Goal: Information Seeking & Learning: Learn about a topic

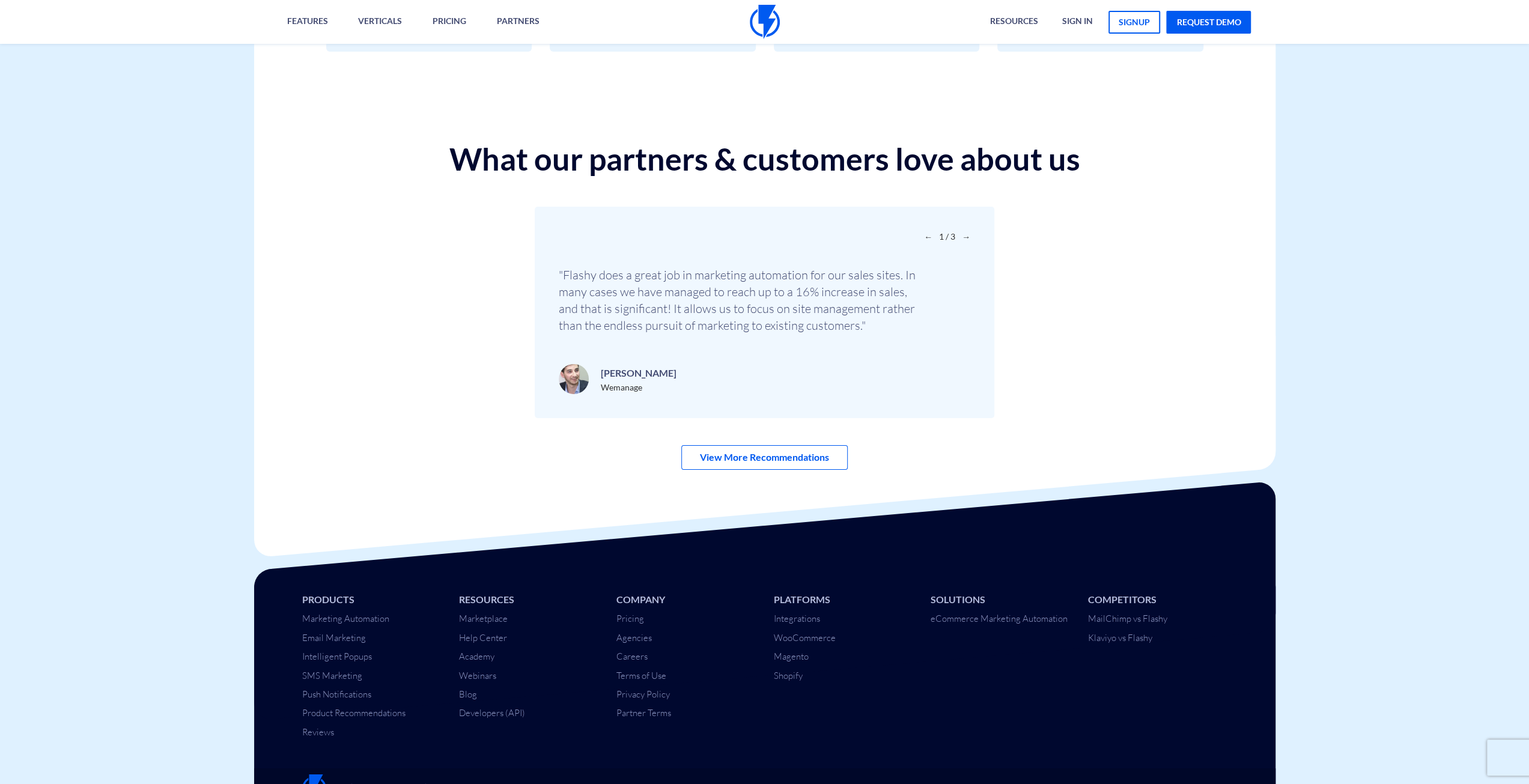
scroll to position [4025, 0]
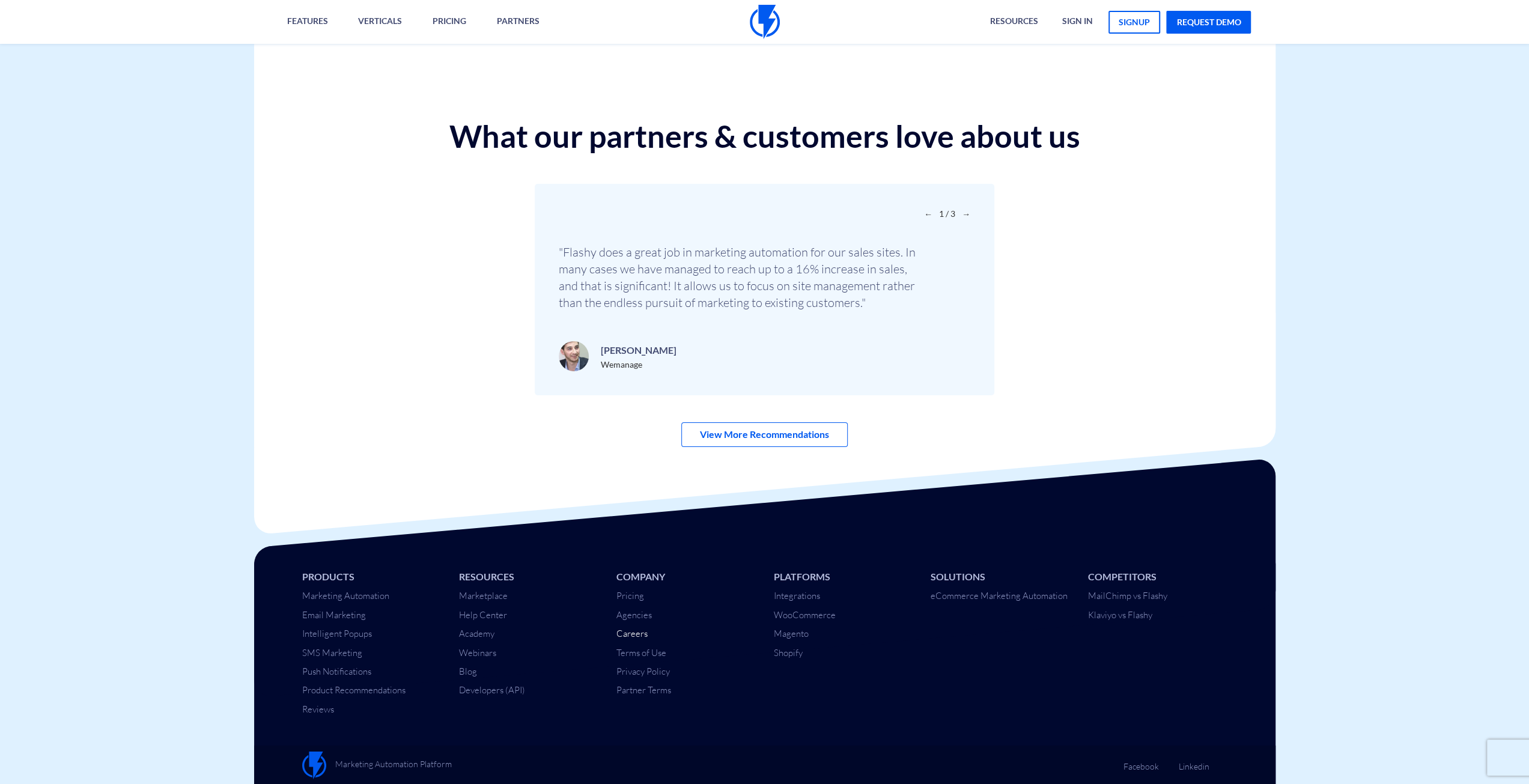
click at [635, 629] on link "Careers" at bounding box center [632, 633] width 31 height 12
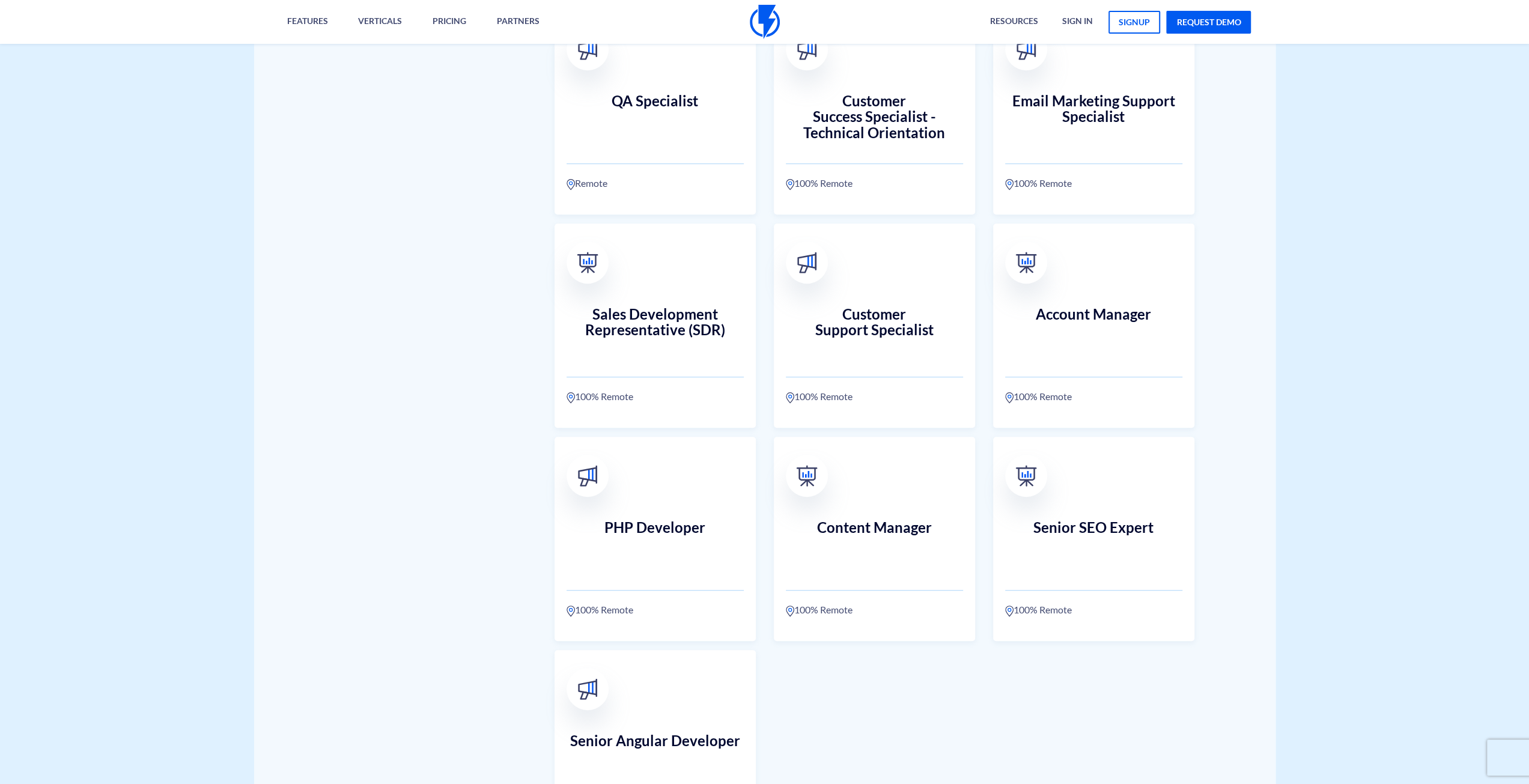
scroll to position [631, 0]
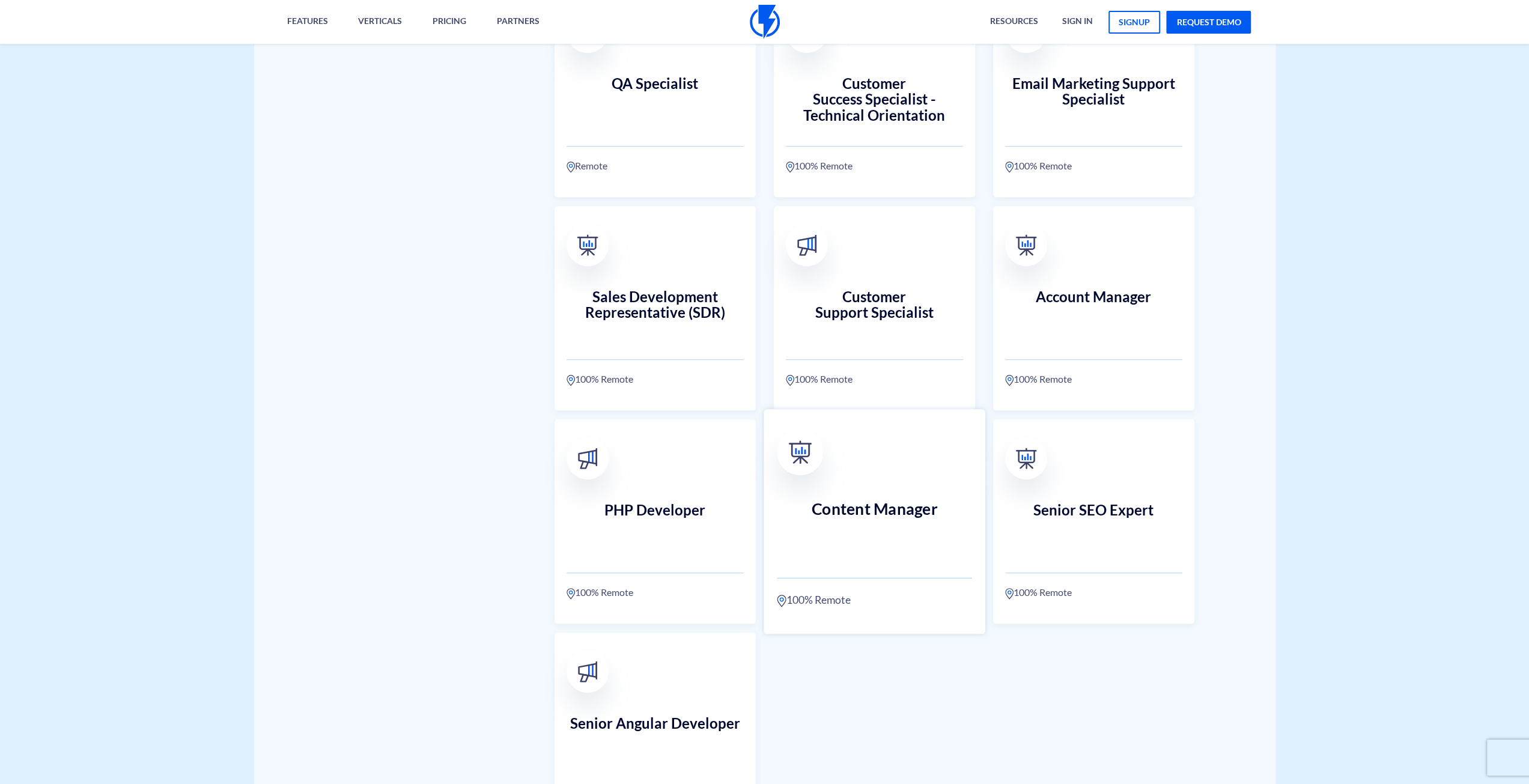
click at [867, 489] on link "Content Manager 100% Remote" at bounding box center [875, 521] width 222 height 225
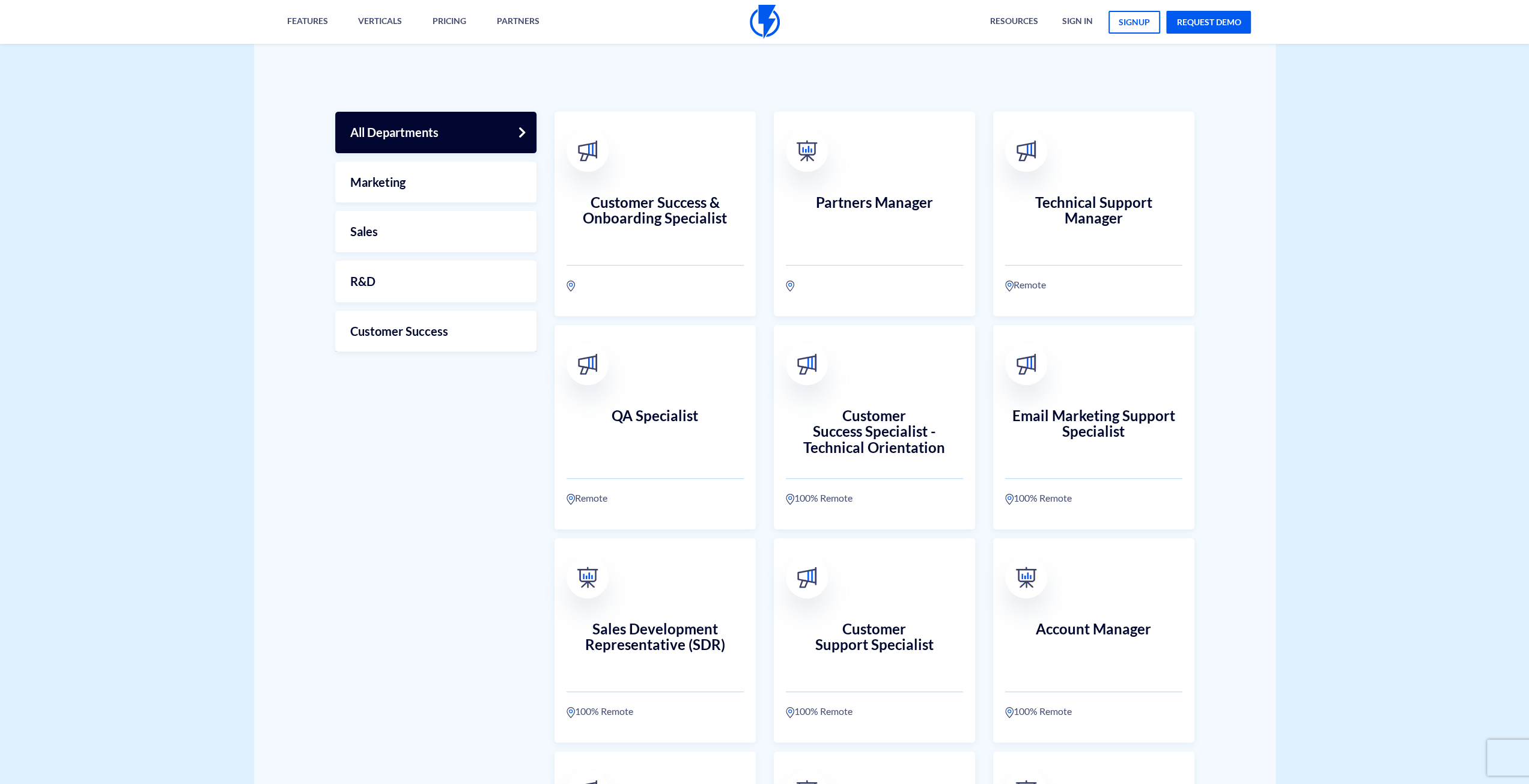
scroll to position [280, 0]
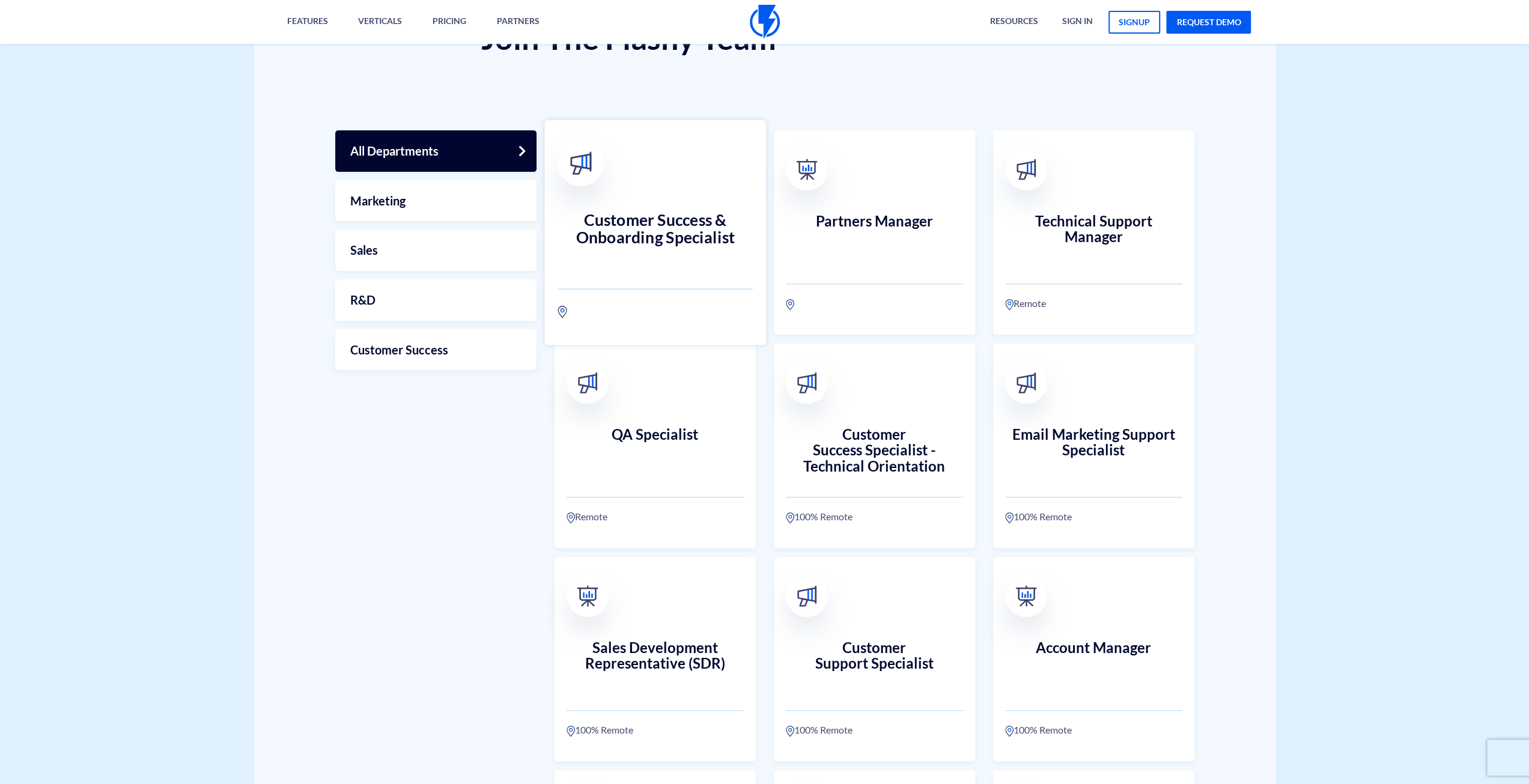
click at [678, 187] on link "Customer Success & Onboarding Specialist" at bounding box center [655, 232] width 222 height 225
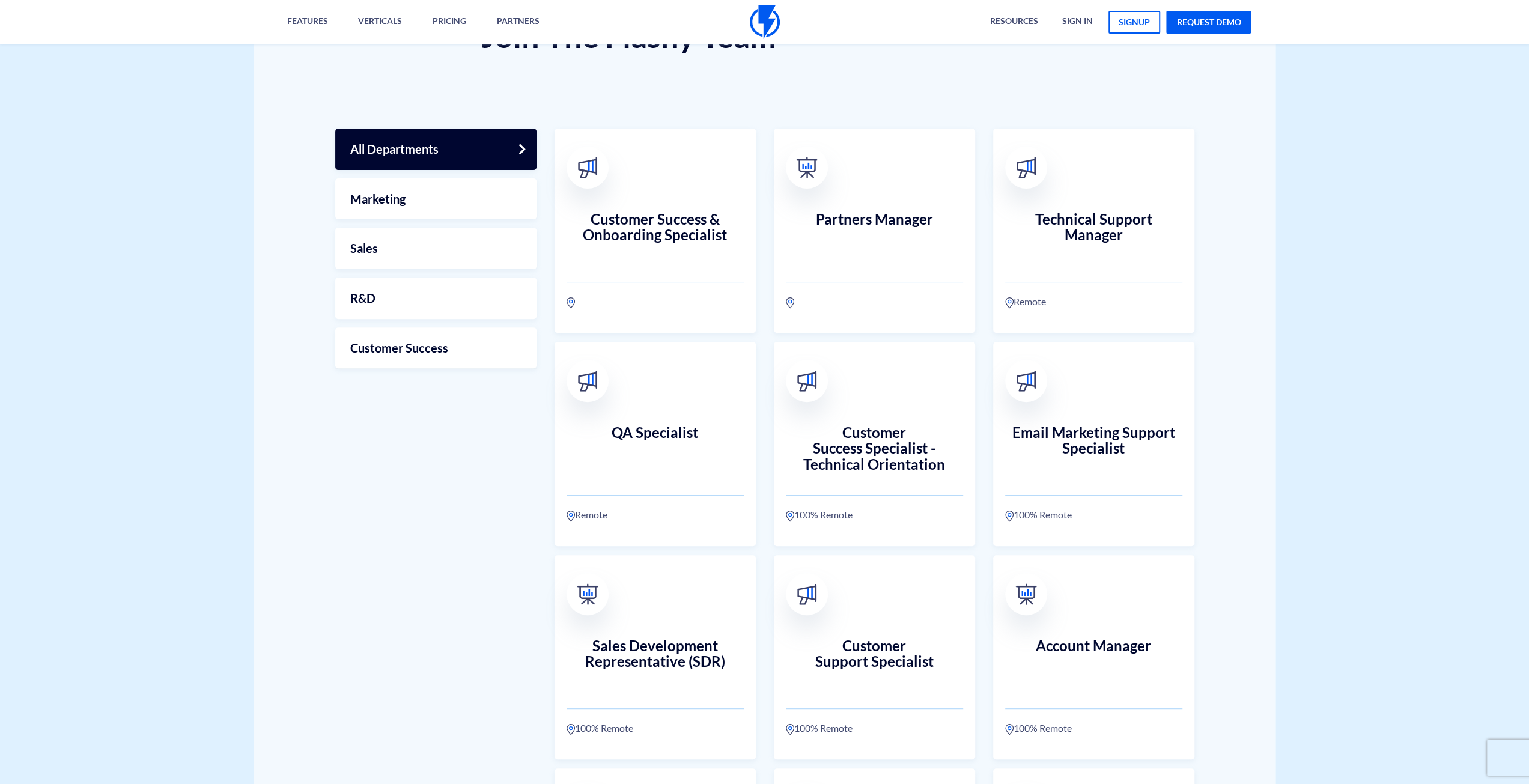
scroll to position [0, 0]
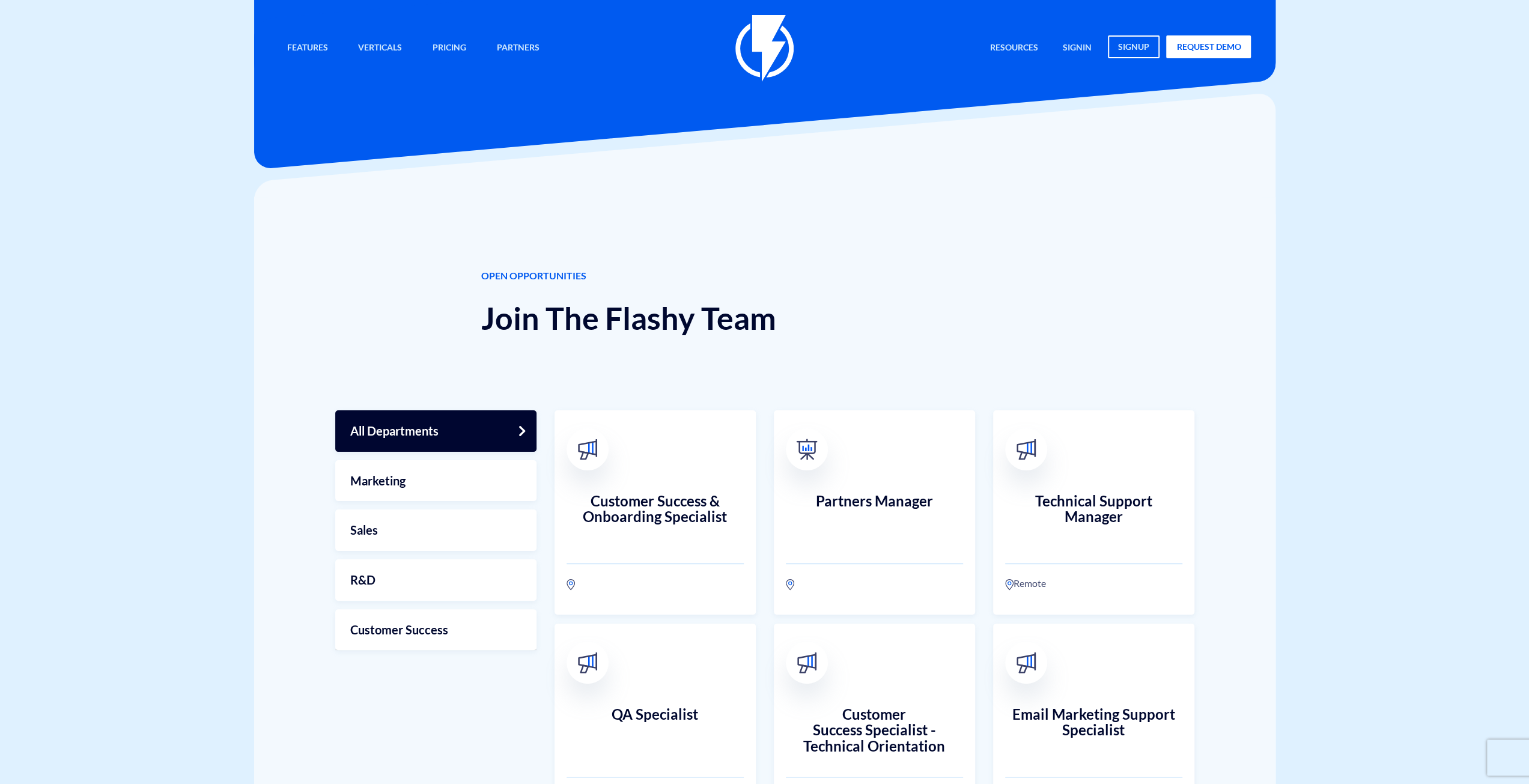
click at [774, 39] on img at bounding box center [764, 48] width 58 height 66
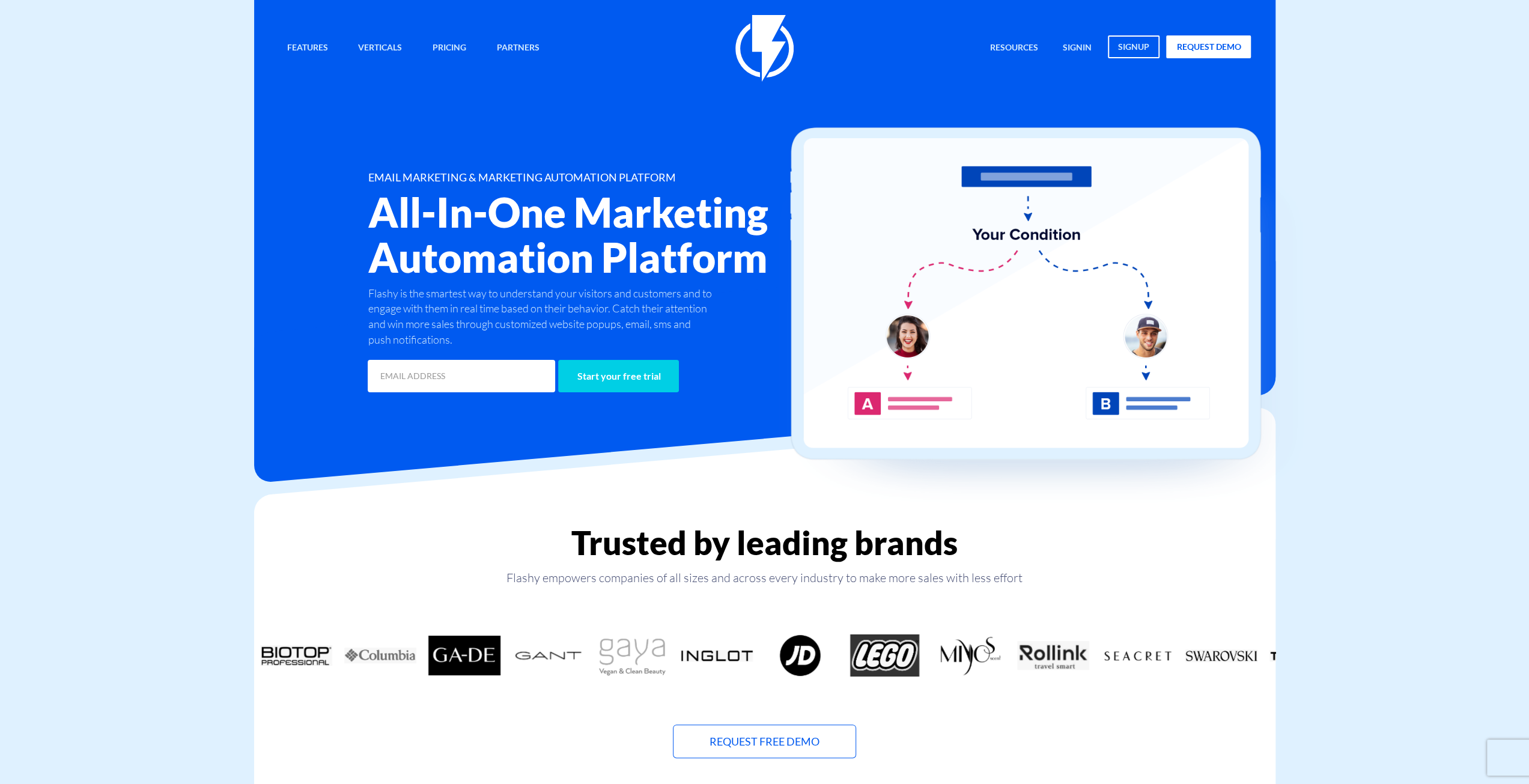
click at [767, 30] on img at bounding box center [764, 48] width 58 height 66
click at [774, 39] on img at bounding box center [764, 48] width 58 height 66
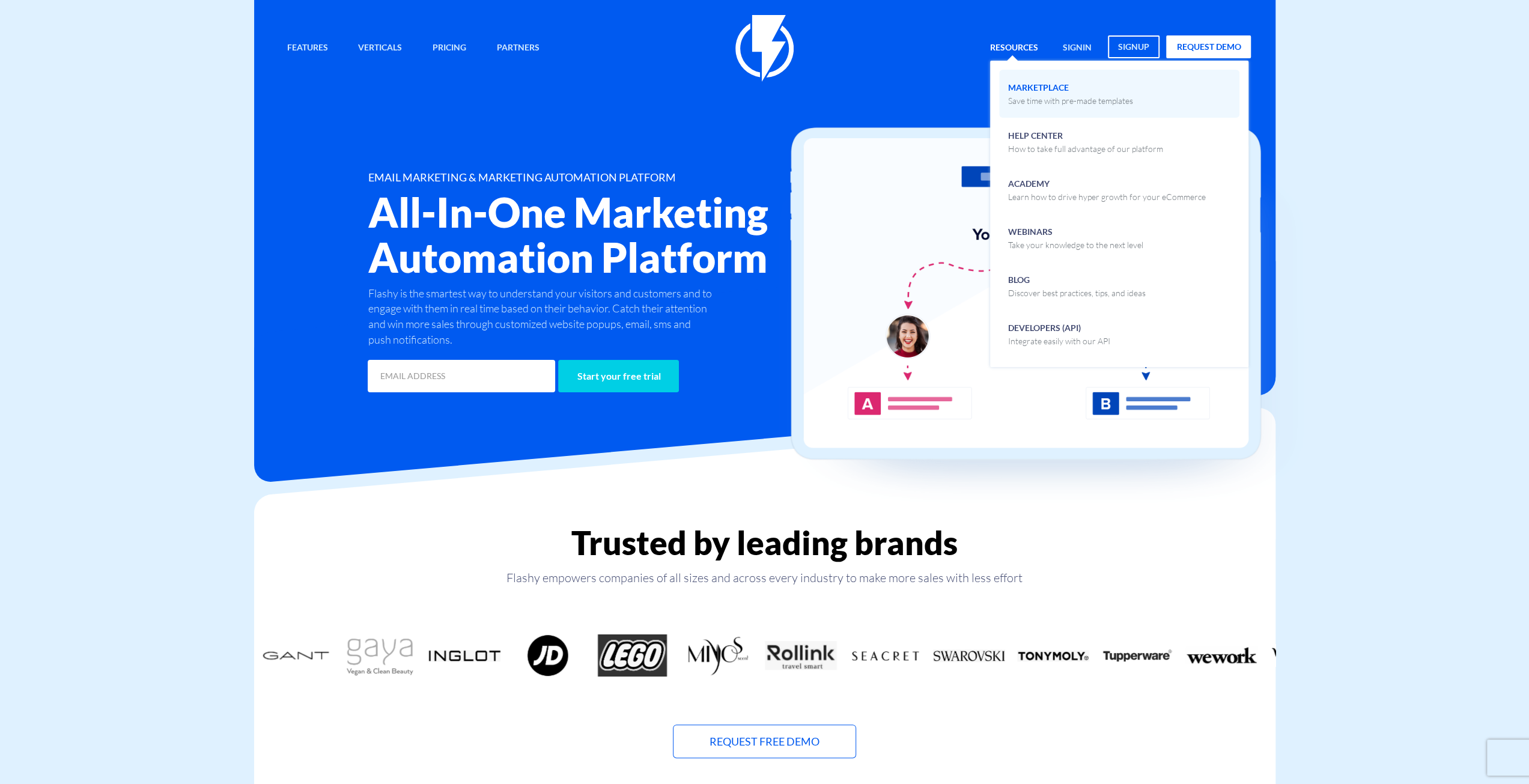
click at [1041, 97] on p "Save time with pre-made templates" at bounding box center [1070, 101] width 125 height 12
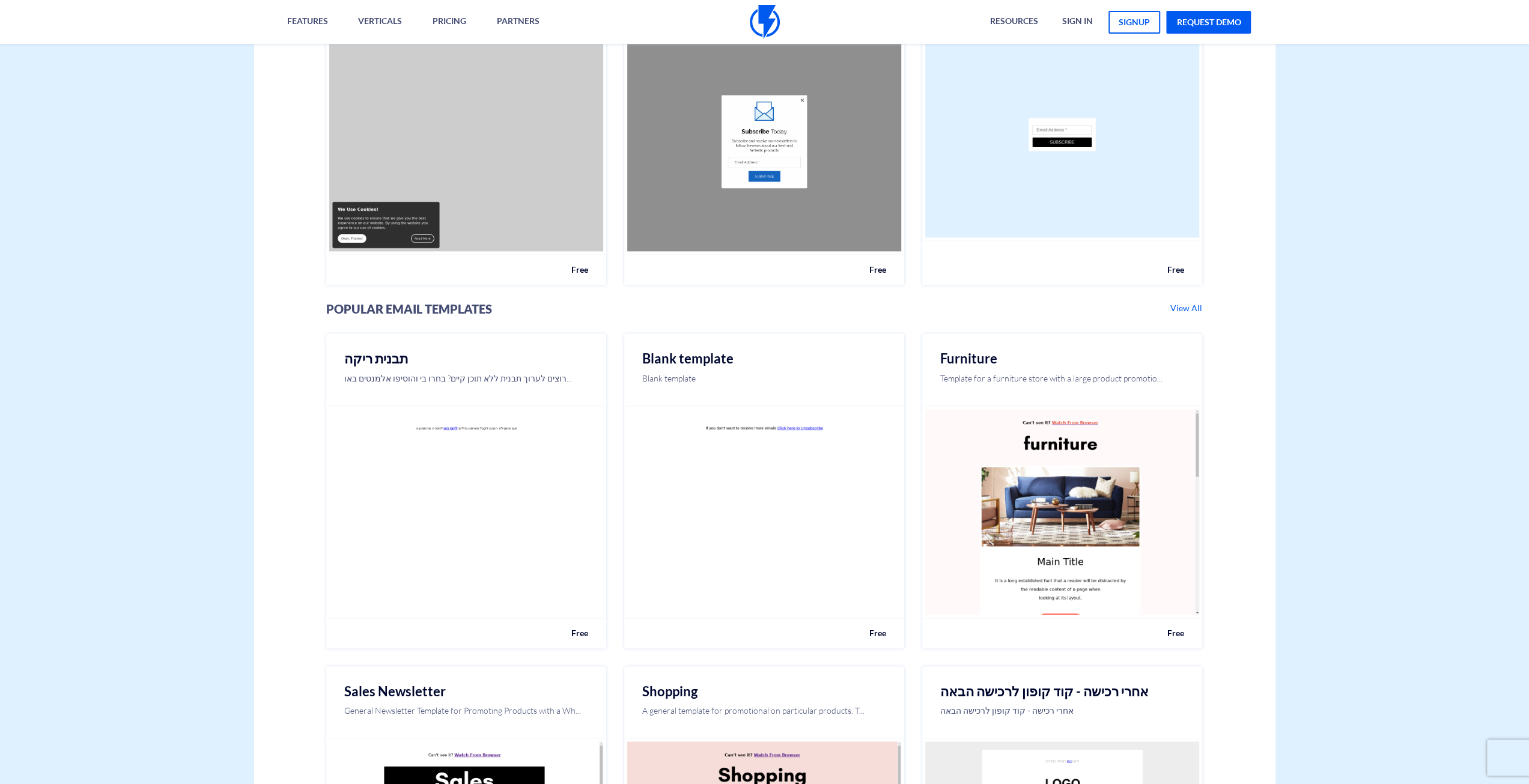
scroll to position [1538, 0]
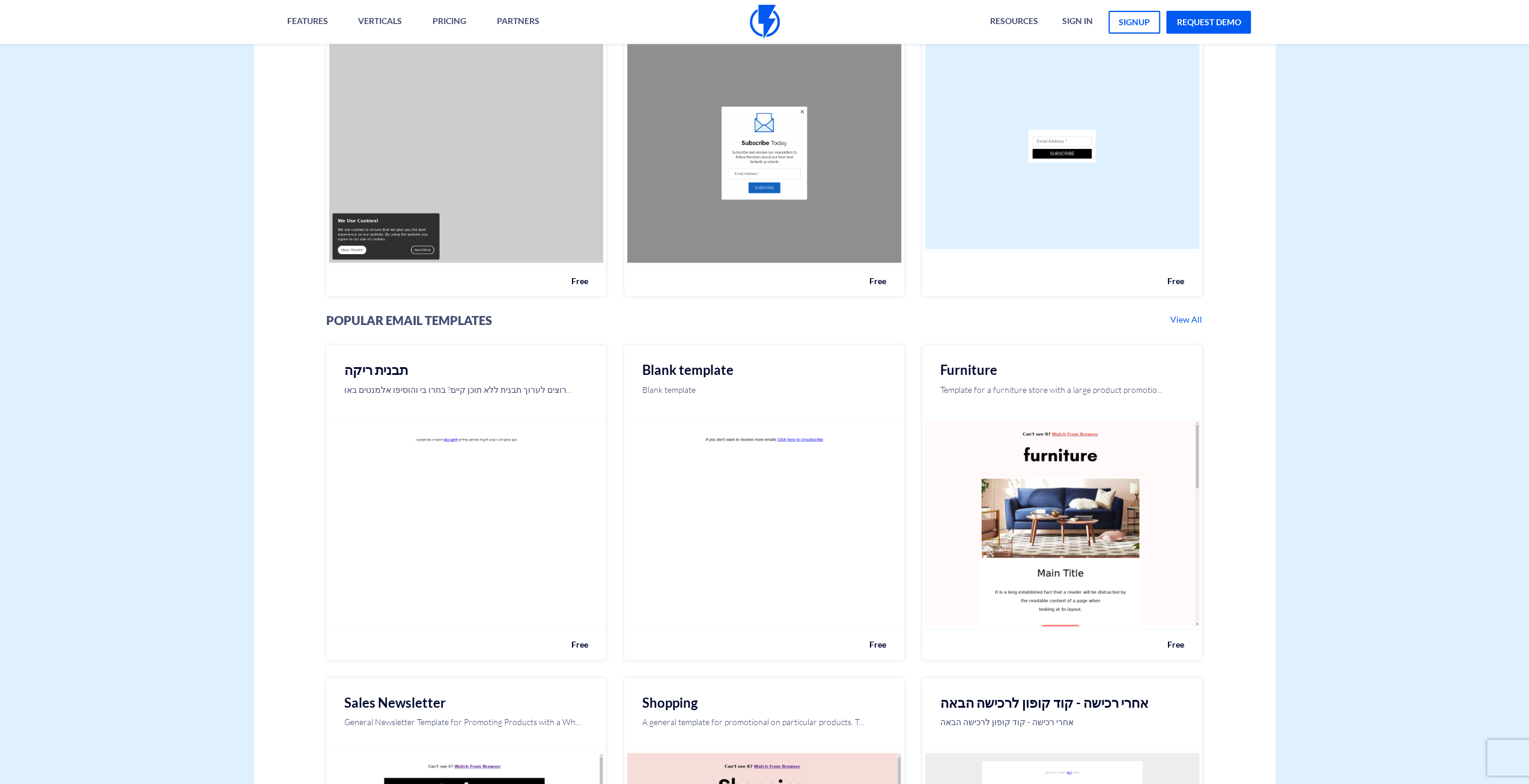
click at [1183, 316] on link "View All" at bounding box center [1187, 319] width 34 height 12
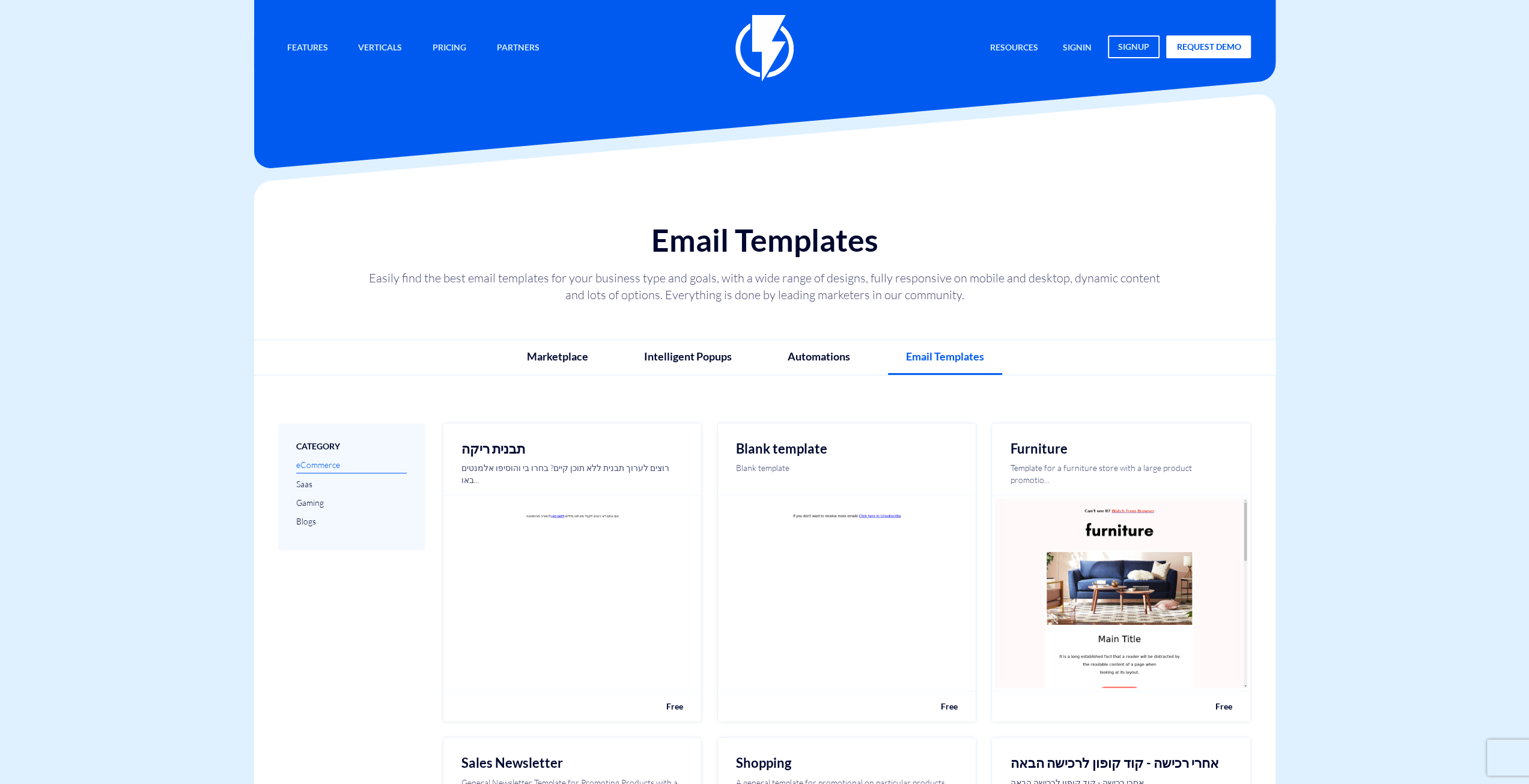
click at [311, 462] on link "eCommerce" at bounding box center [351, 465] width 111 height 16
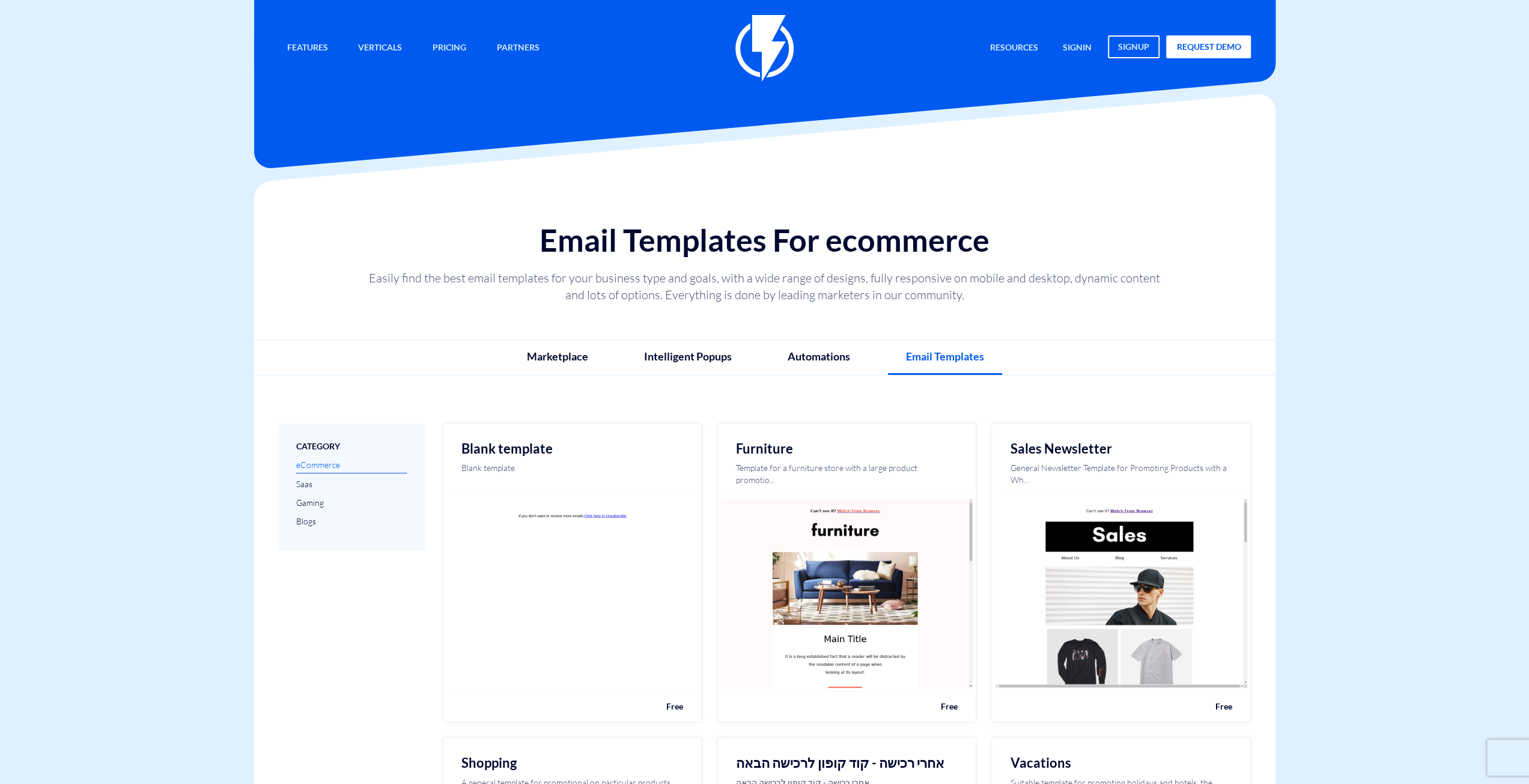
click at [311, 482] on link "Saas" at bounding box center [351, 484] width 111 height 15
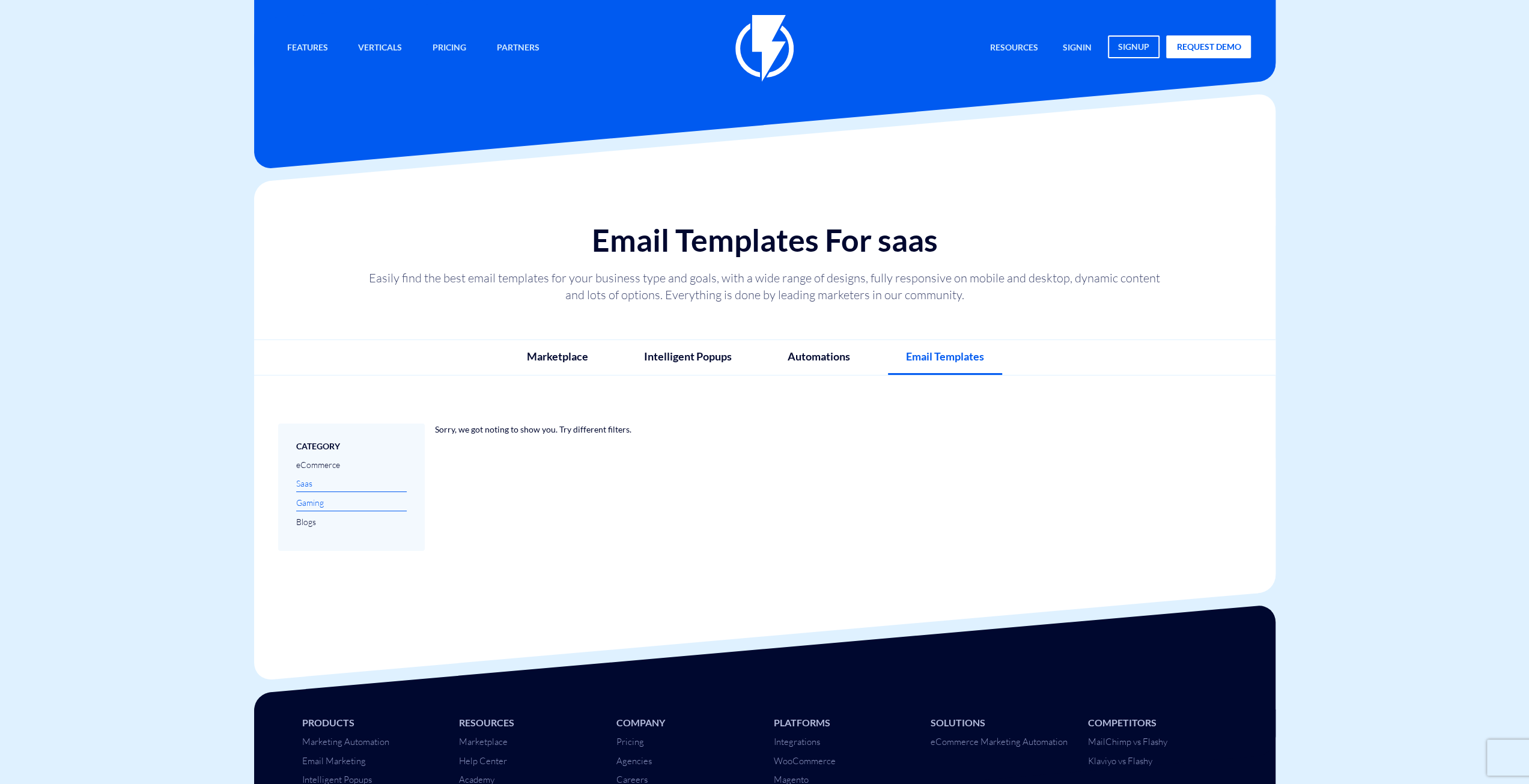
drag, startPoint x: 0, startPoint y: 0, endPoint x: 313, endPoint y: 500, distance: 589.9
click at [313, 500] on link "Gaming" at bounding box center [351, 503] width 111 height 16
click at [310, 523] on link "Blogs" at bounding box center [351, 521] width 111 height 15
click at [715, 362] on link "Intelligent Popups" at bounding box center [688, 357] width 124 height 34
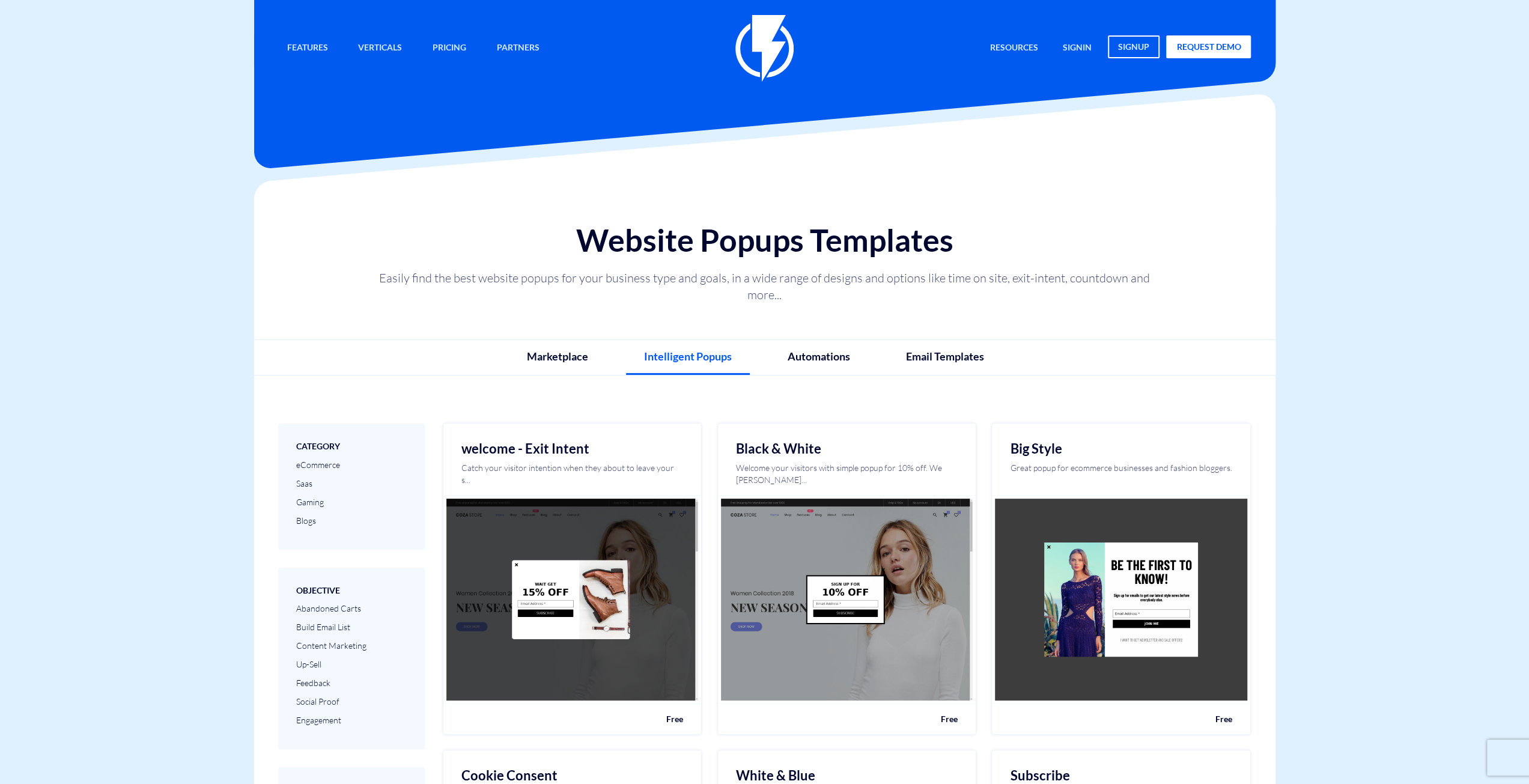
click at [777, 27] on img at bounding box center [764, 48] width 58 height 66
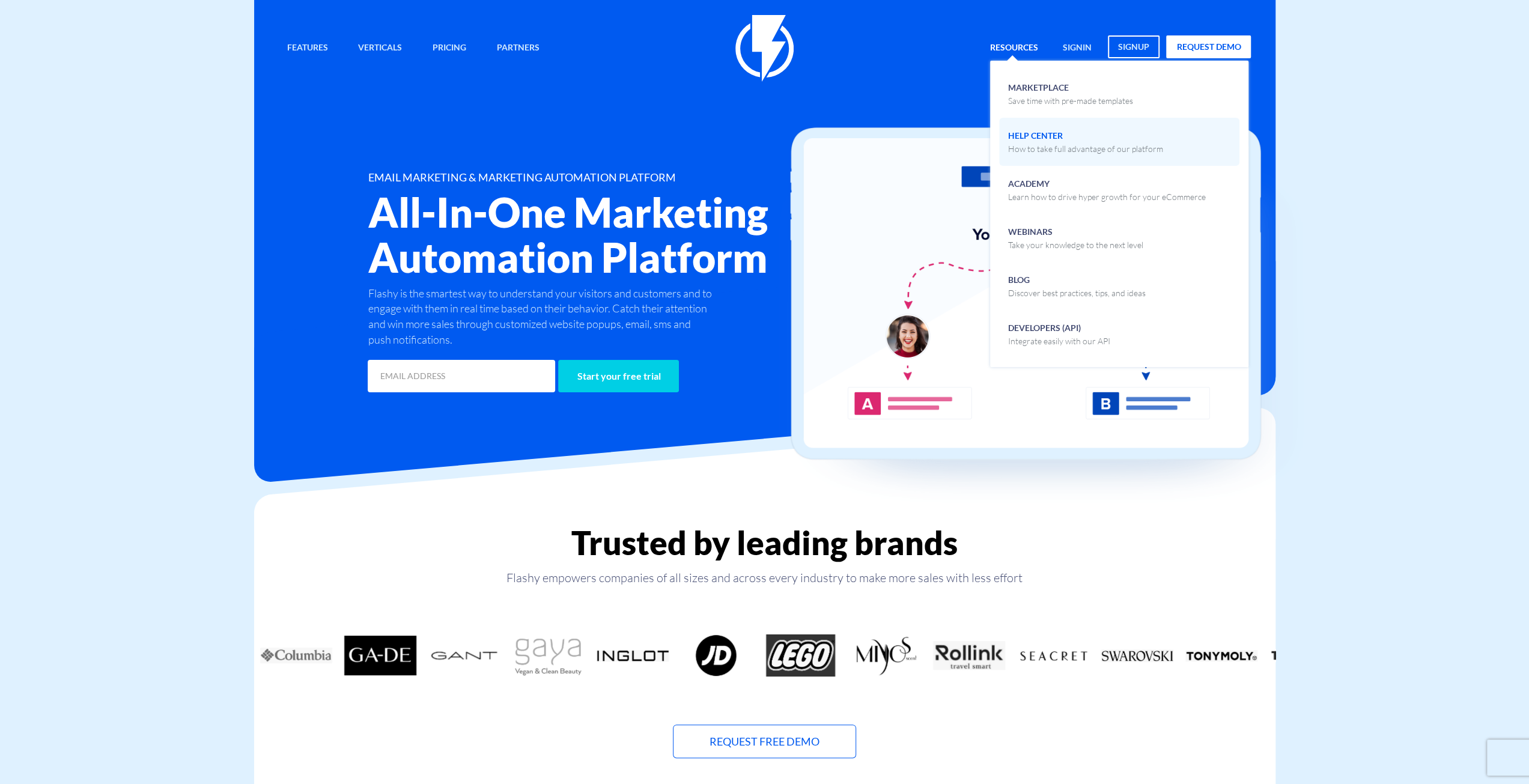
click at [1078, 141] on span "Help Center How to take full advantage of our platform" at bounding box center [1086, 141] width 155 height 28
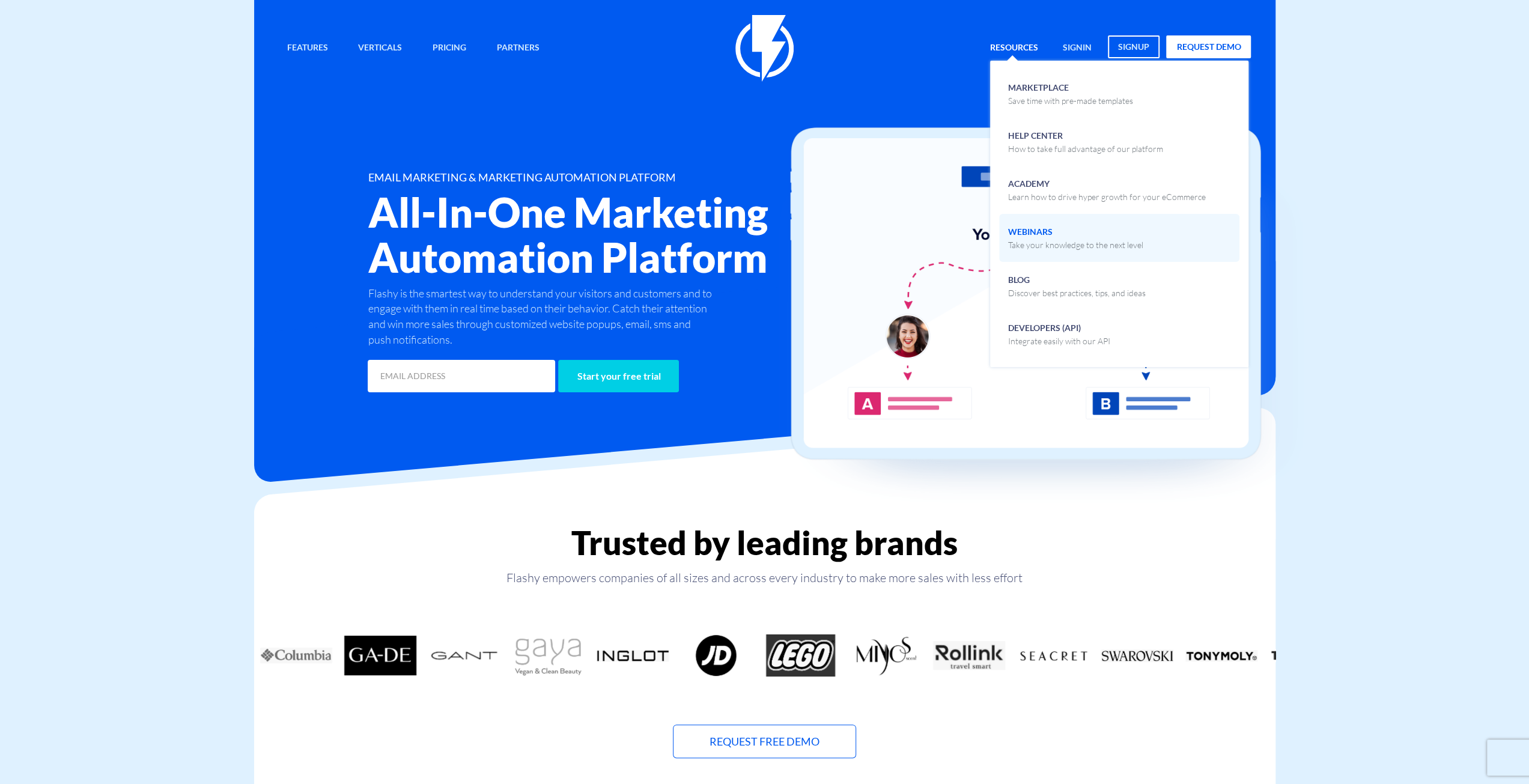
click at [1061, 244] on p "Take your knowledge to the next level" at bounding box center [1076, 246] width 135 height 12
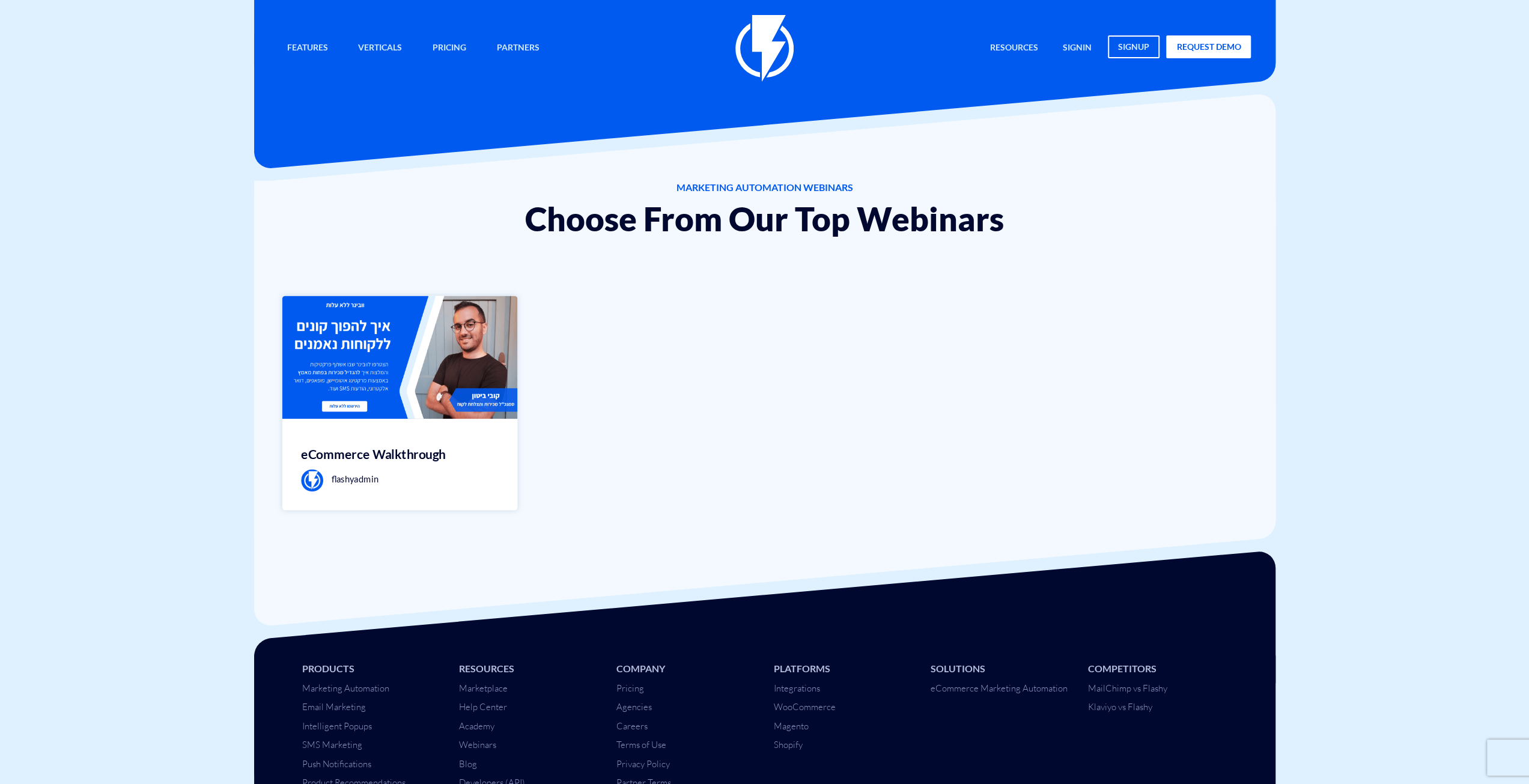
click at [460, 319] on img at bounding box center [399, 357] width 235 height 123
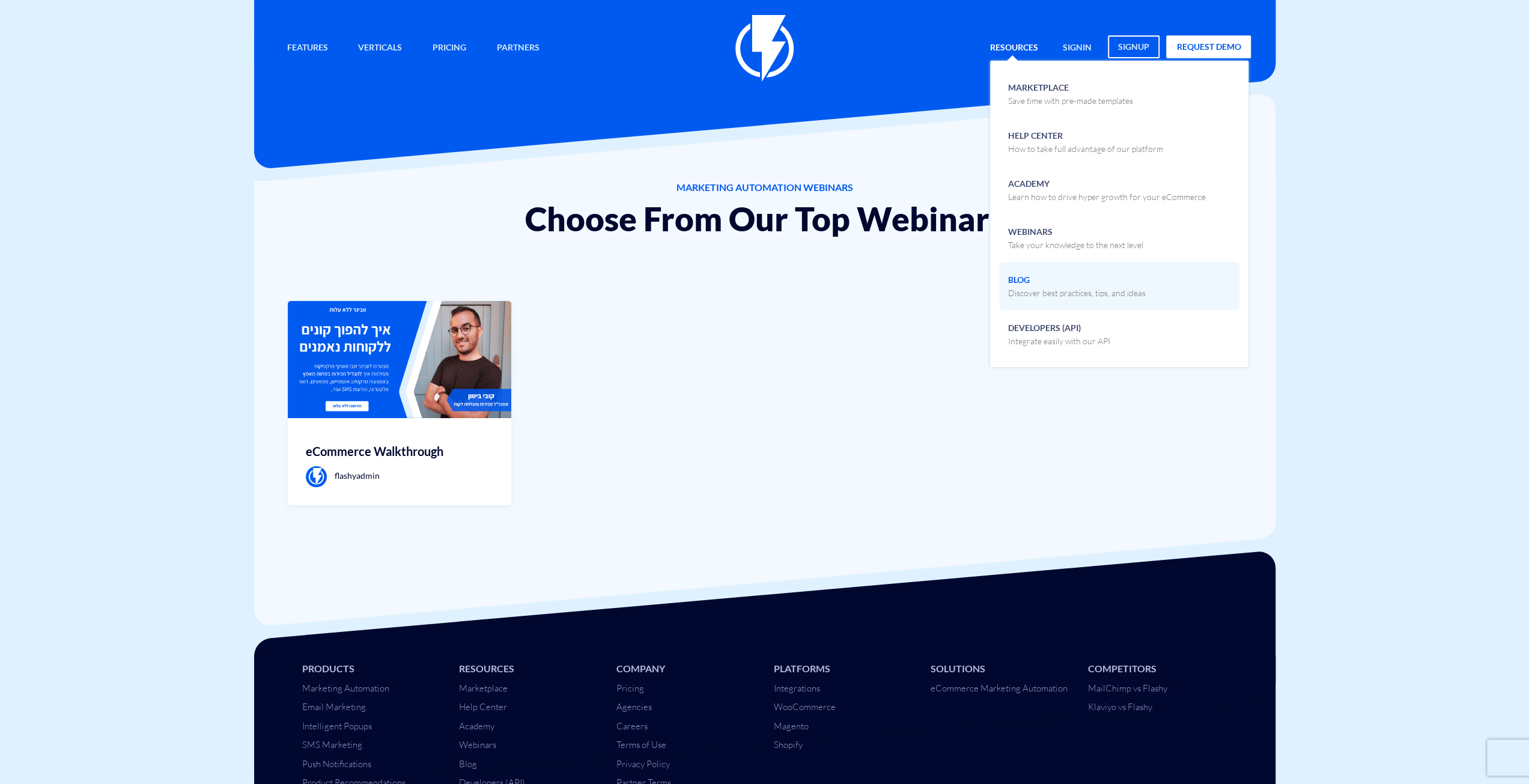
click at [1061, 279] on span "Blog Discover best practices, tips, and ideas" at bounding box center [1077, 285] width 138 height 28
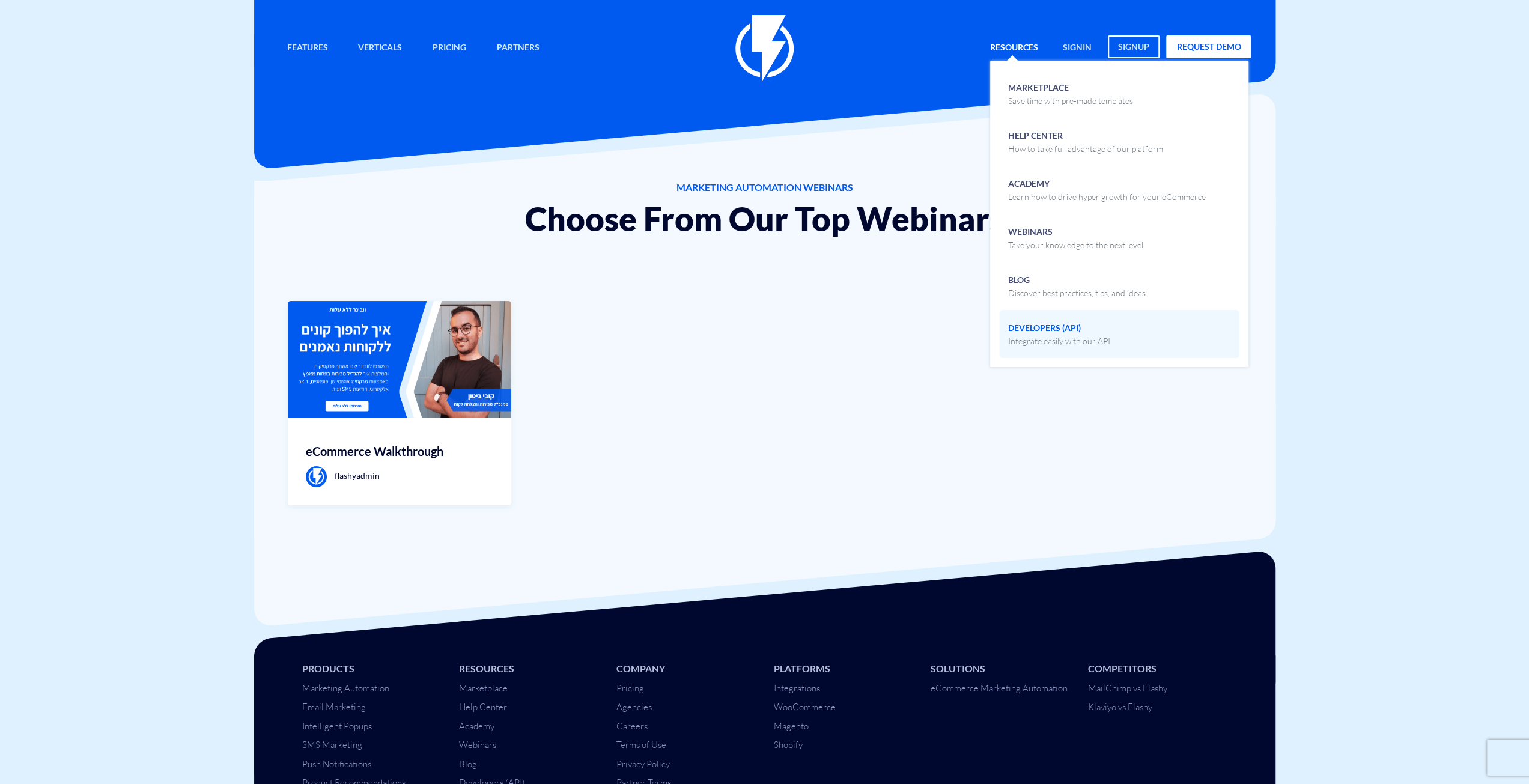
click at [1042, 319] on span "Developers (API) Integrate easily with our API" at bounding box center [1059, 333] width 102 height 28
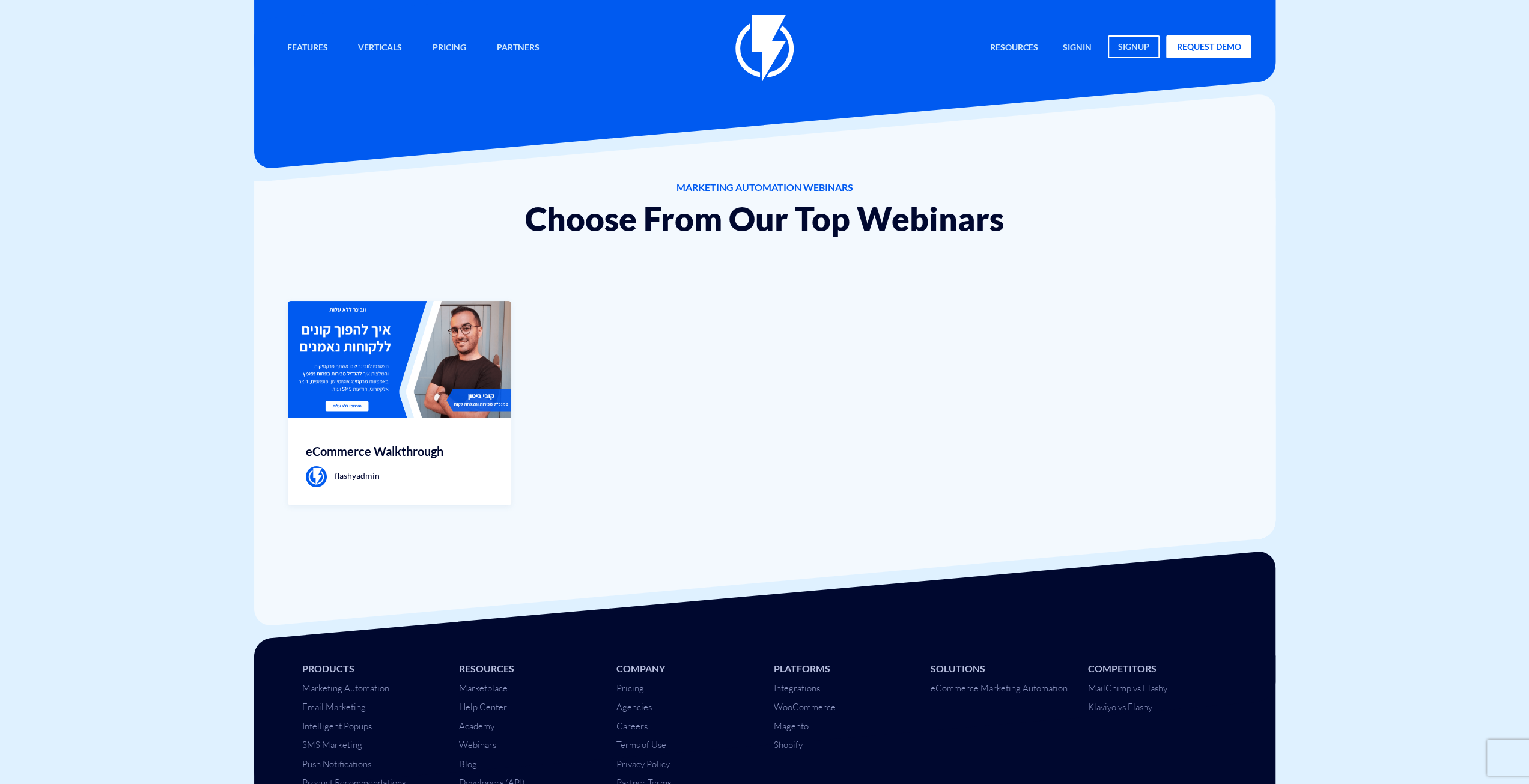
click at [776, 47] on img at bounding box center [764, 48] width 58 height 66
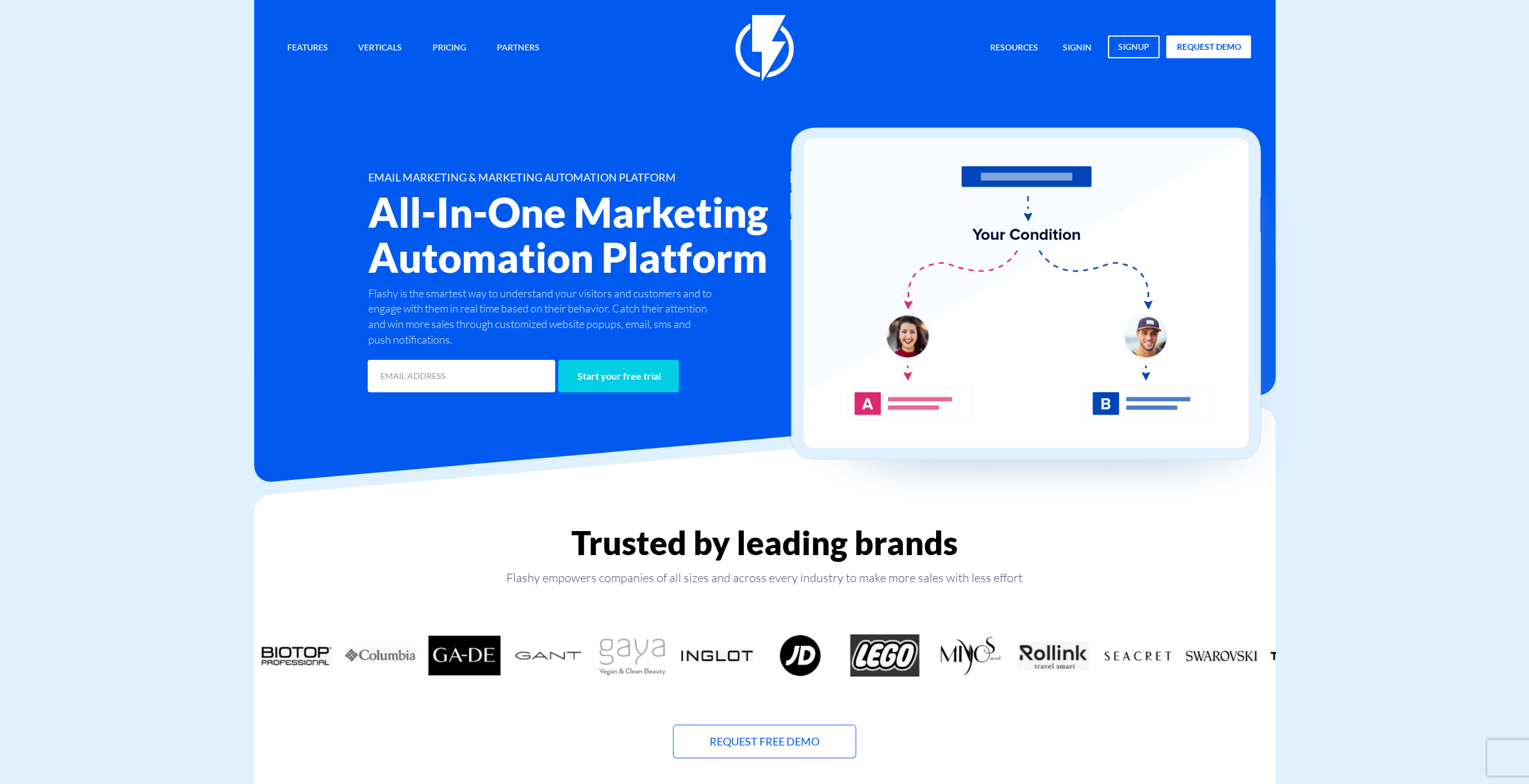
click at [776, 49] on img at bounding box center [764, 48] width 58 height 66
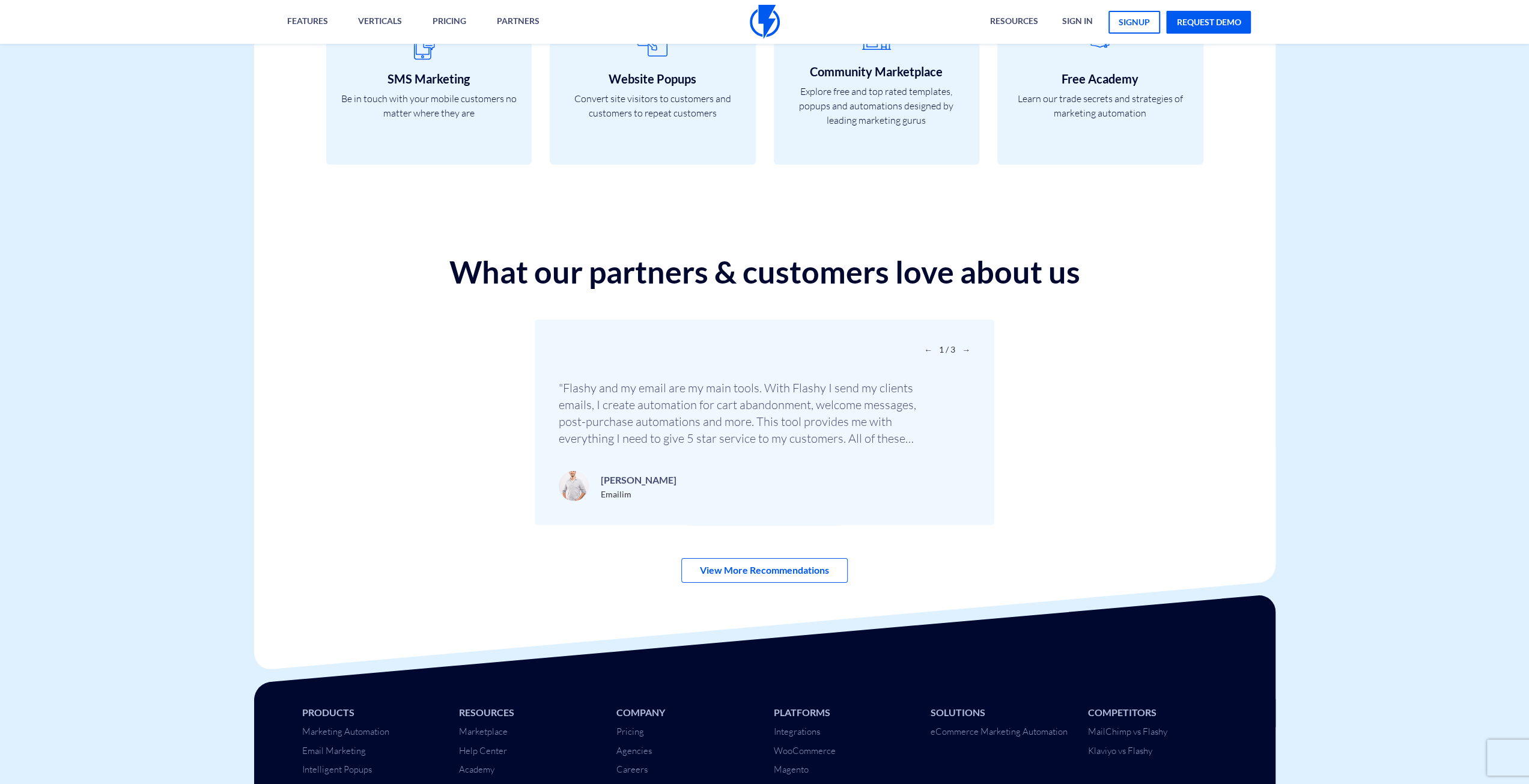
scroll to position [4025, 0]
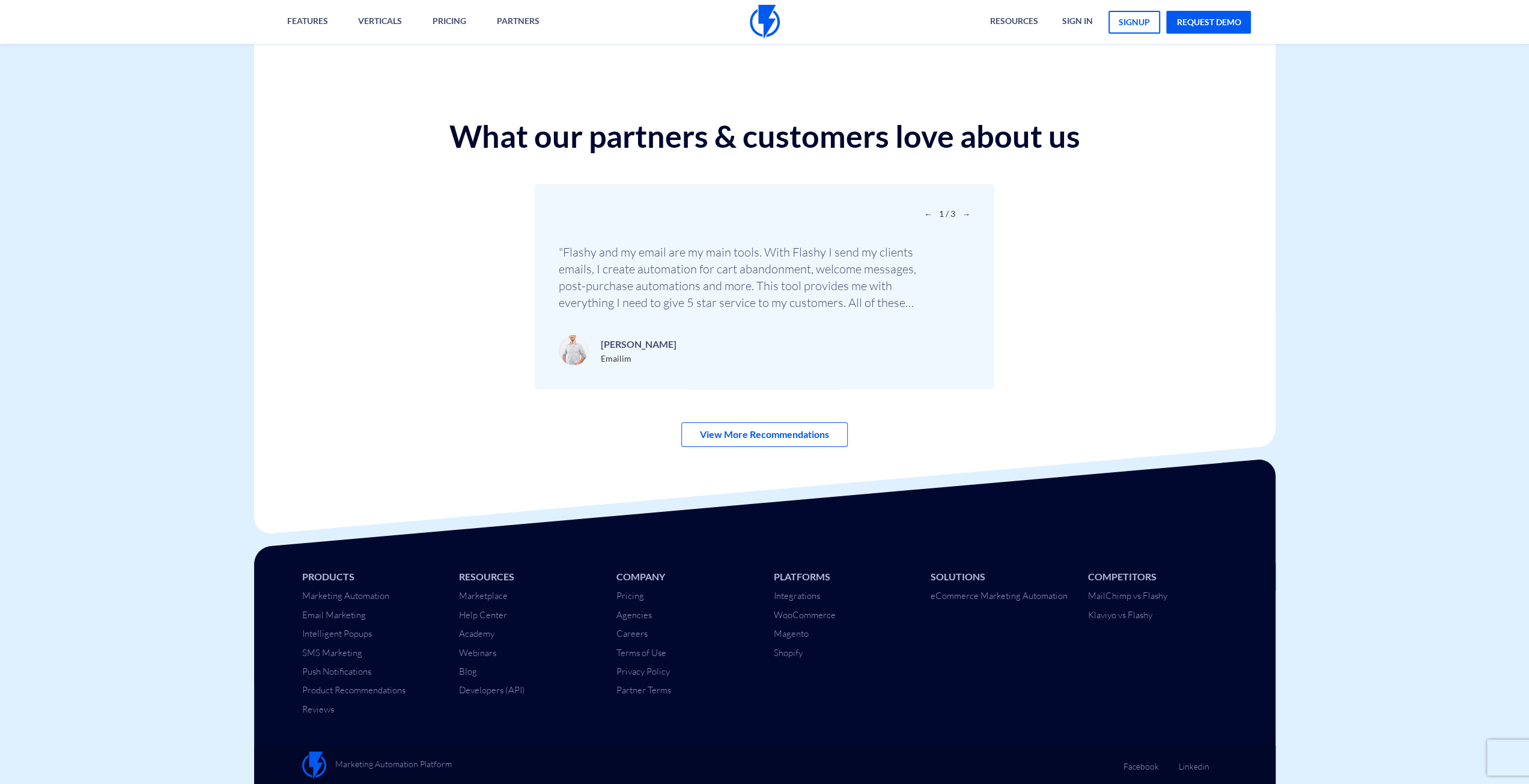
click at [966, 214] on span "→" at bounding box center [966, 214] width 9 height 10
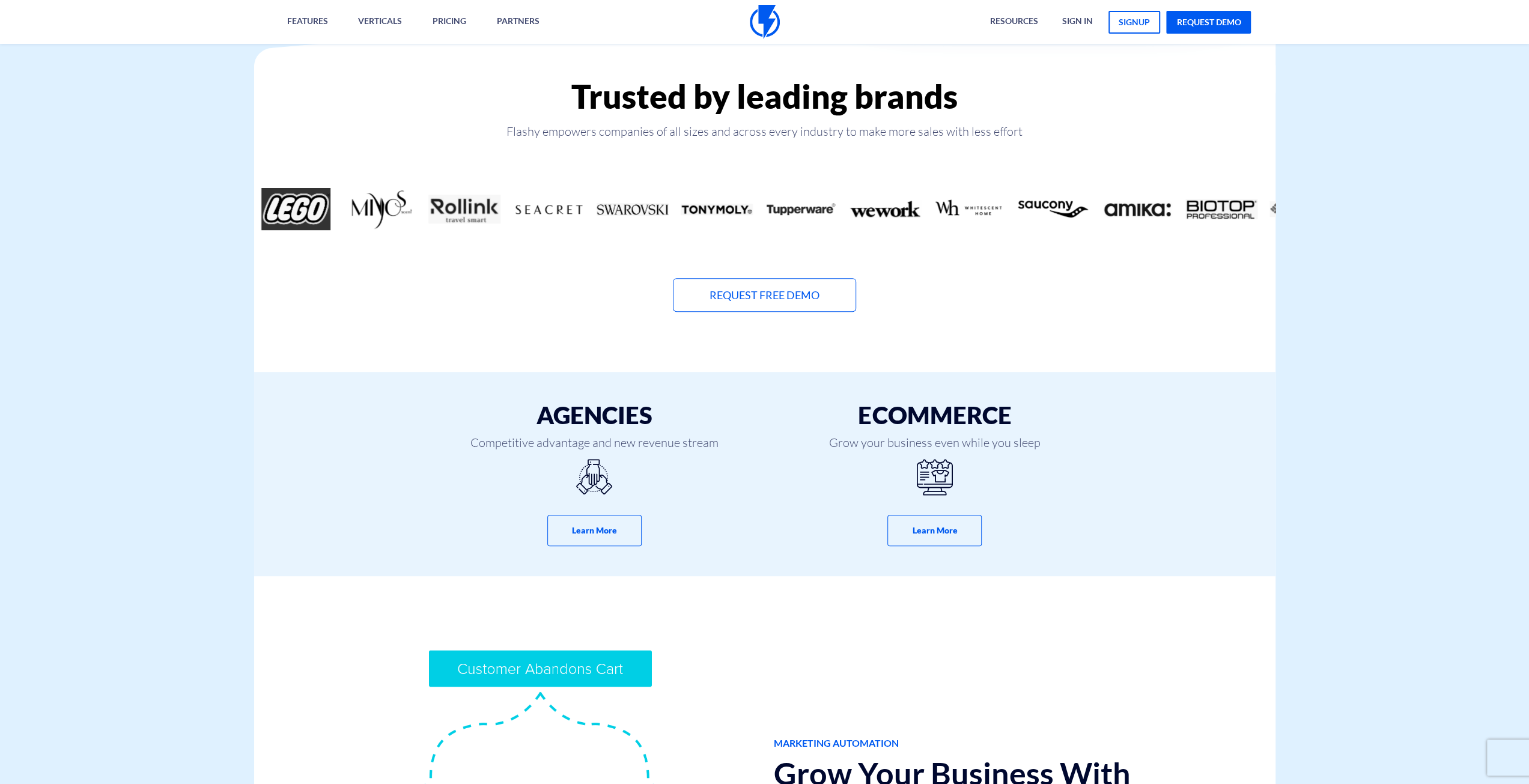
scroll to position [380, 0]
